Goal: Navigation & Orientation: Go to known website

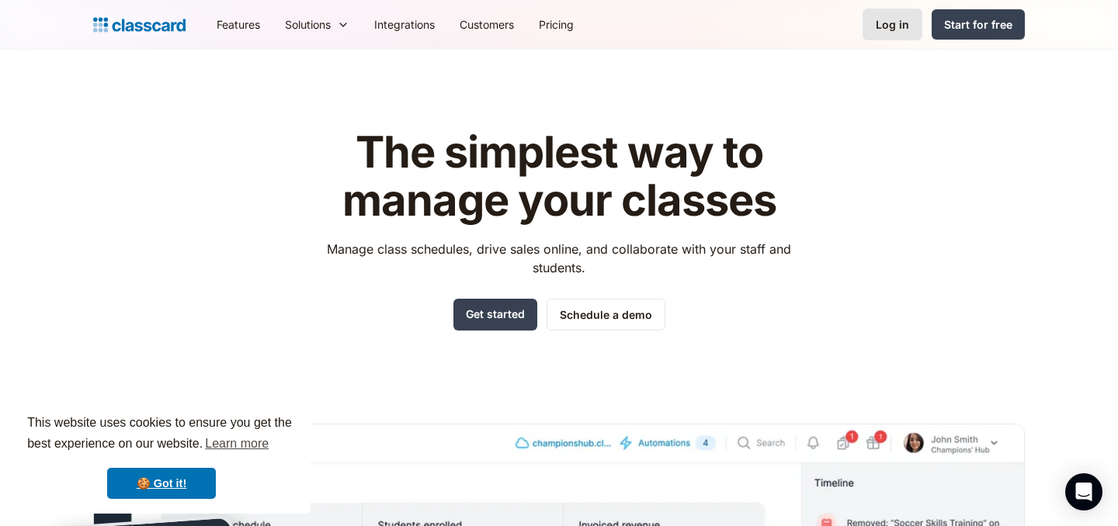
click at [894, 19] on div "Log in" at bounding box center [892, 24] width 33 height 16
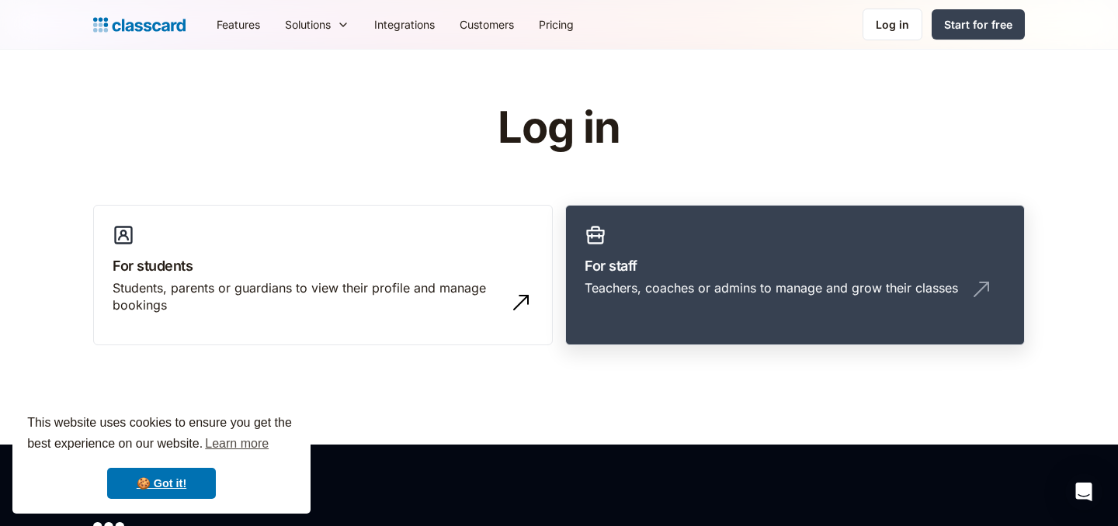
click at [651, 290] on div "Teachers, coaches or admins to manage and grow their classes" at bounding box center [771, 287] width 373 height 17
